Goal: Transaction & Acquisition: Purchase product/service

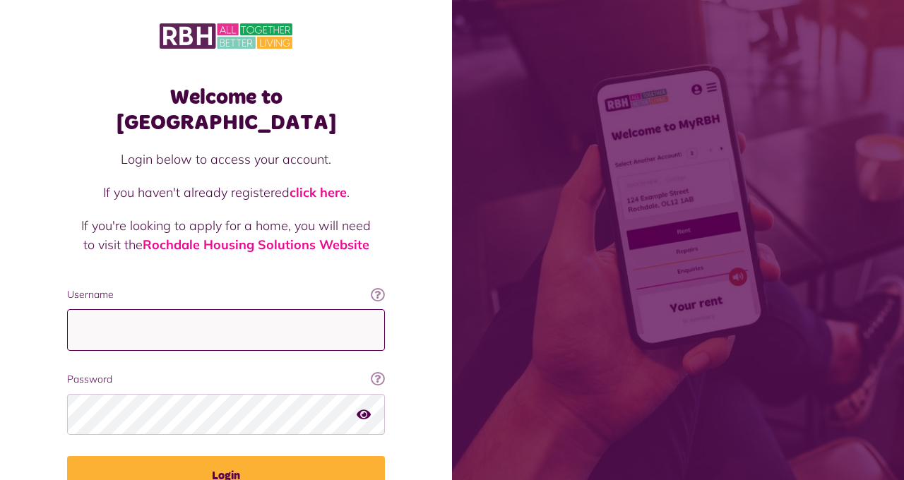
click at [281, 309] on input "Username" at bounding box center [226, 330] width 318 height 42
type input "**********"
click at [67, 456] on button "Login" at bounding box center [226, 476] width 318 height 40
click at [263, 456] on button "Login" at bounding box center [226, 476] width 318 height 40
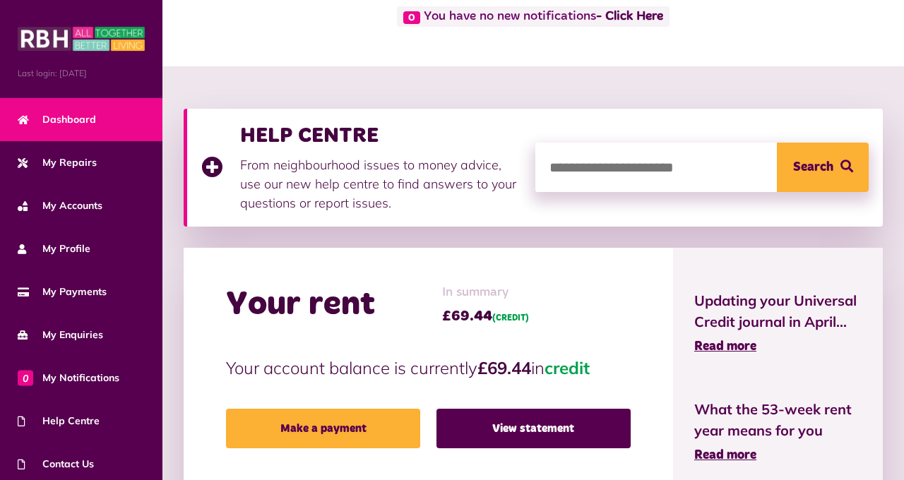
scroll to position [102, 0]
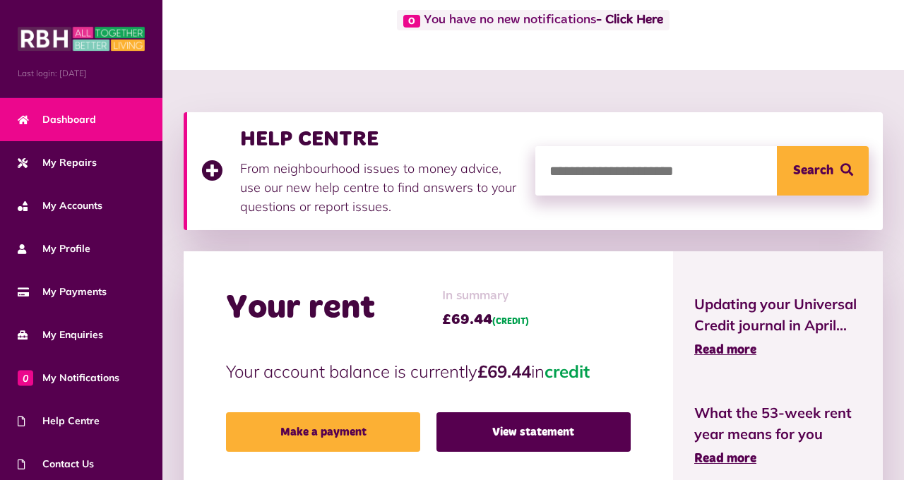
click at [345, 438] on link "Make a payment" at bounding box center [323, 433] width 194 height 40
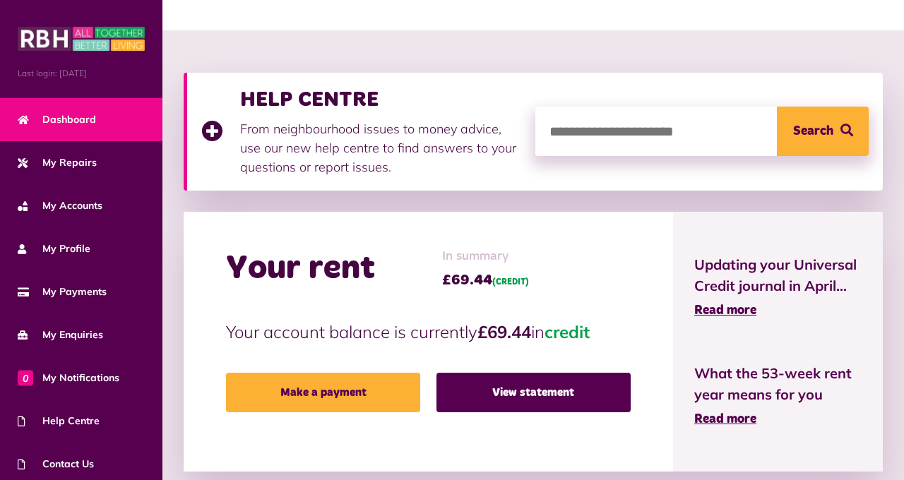
scroll to position [170, 0]
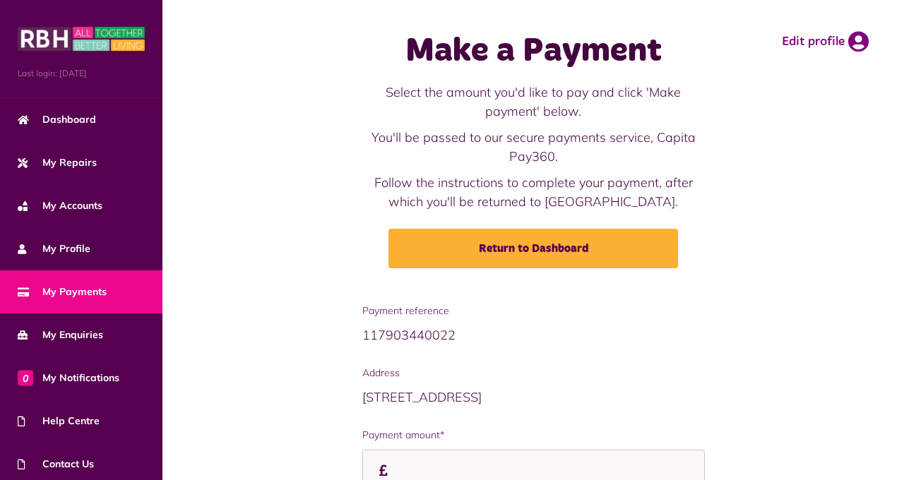
scroll to position [71, 0]
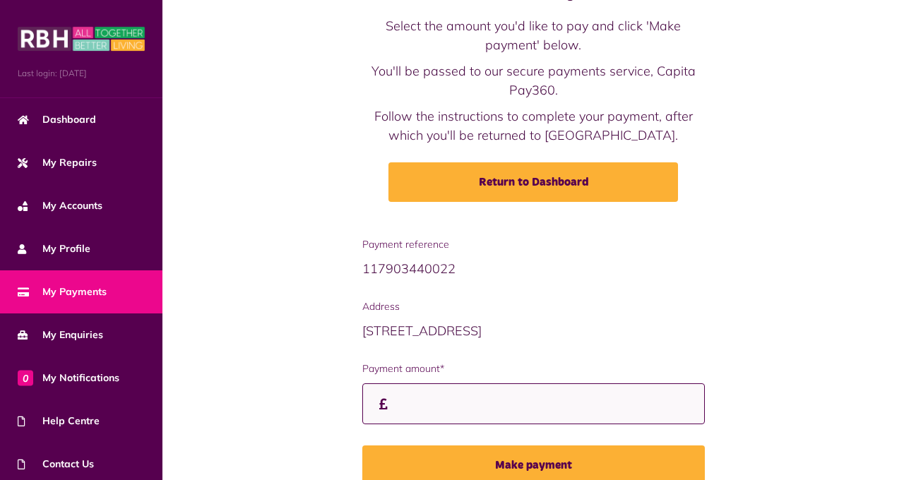
click at [433, 408] on input "Payment amount*" at bounding box center [533, 405] width 343 height 42
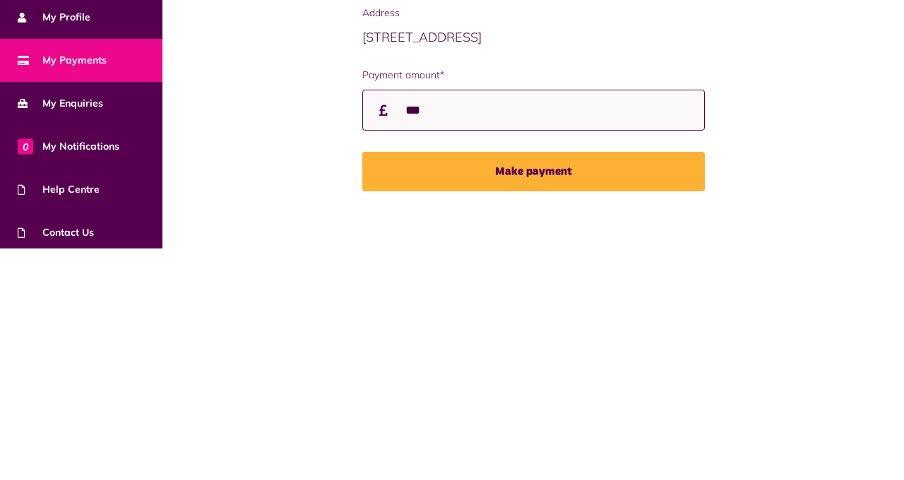
scroll to position [133, 0]
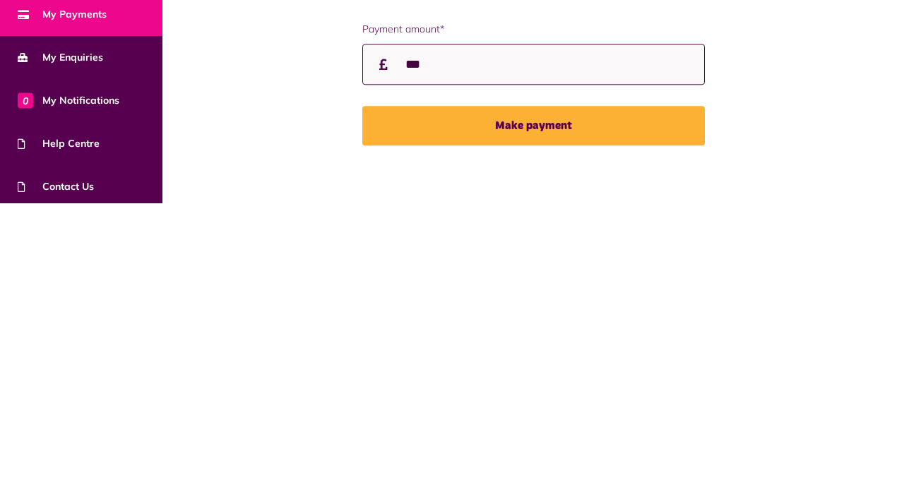
type input "***"
click at [562, 403] on button "Make payment" at bounding box center [533, 404] width 343 height 40
